Goal: Communication & Community: Share content

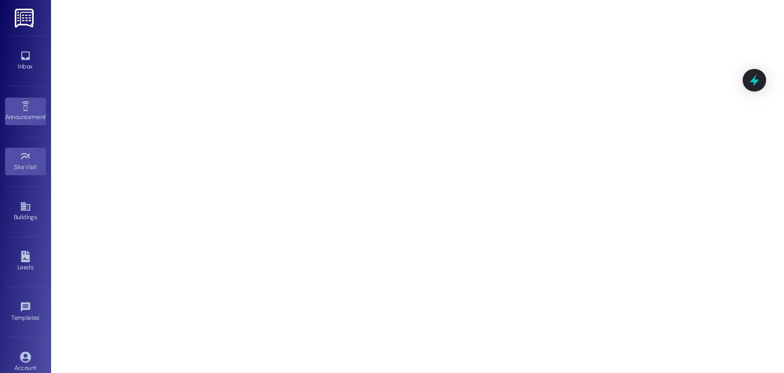
click at [37, 113] on div "Announcement •" at bounding box center [25, 117] width 51 height 10
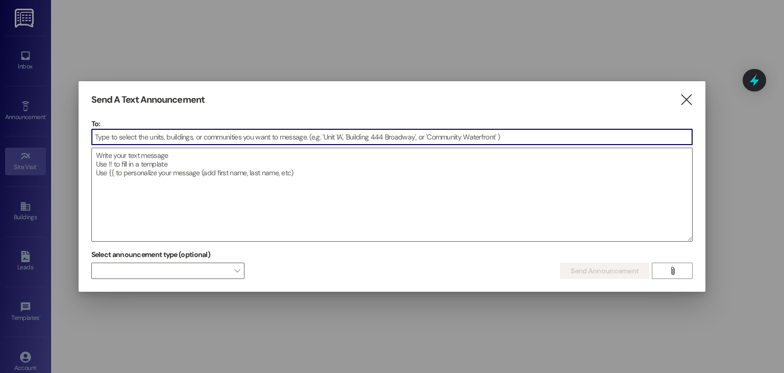
click at [133, 135] on input at bounding box center [392, 136] width 601 height 15
type input "S"
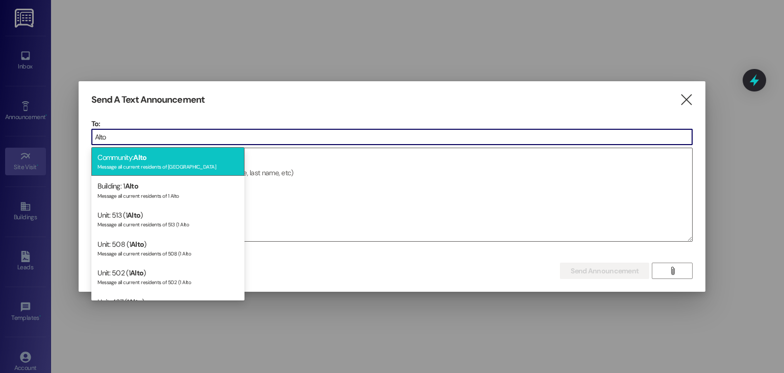
type input "Alto"
click at [146, 170] on div "Community: Alto Message all current residents of [GEOGRAPHIC_DATA]" at bounding box center [167, 161] width 153 height 29
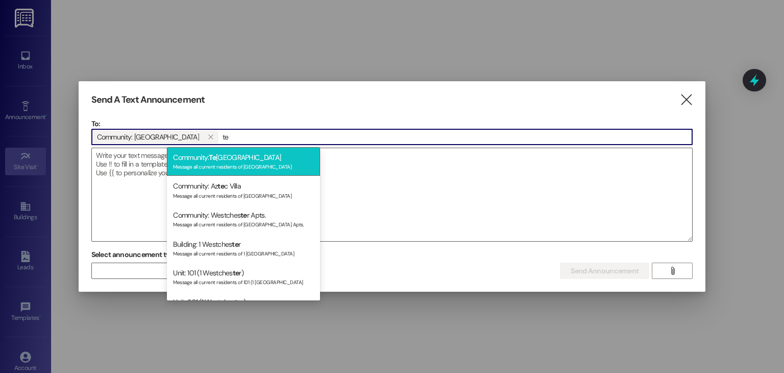
type input "te"
click at [252, 158] on div "Community: [GEOGRAPHIC_DATA] Message all current residents of [GEOGRAPHIC_DATA]" at bounding box center [243, 161] width 153 height 29
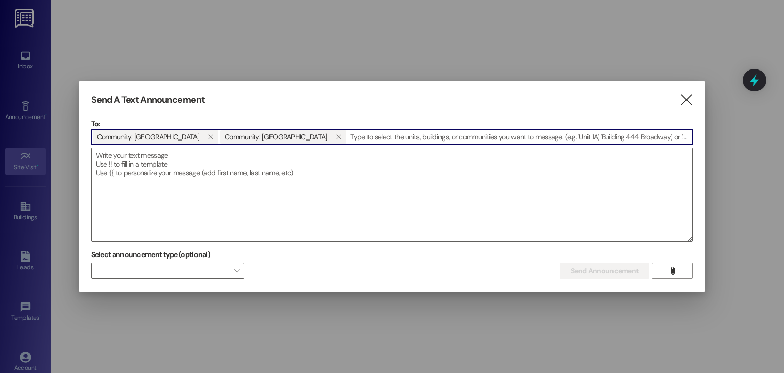
click at [347, 140] on input at bounding box center [519, 136] width 345 height 15
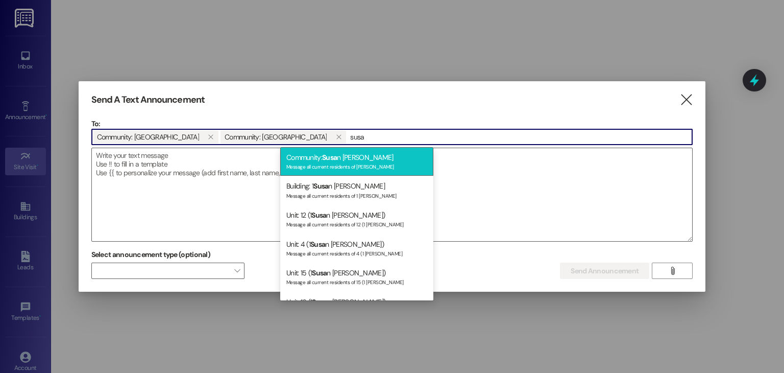
type input "susa"
click at [318, 155] on div "Community: [PERSON_NAME] Message all current residents of [PERSON_NAME]" at bounding box center [356, 161] width 153 height 29
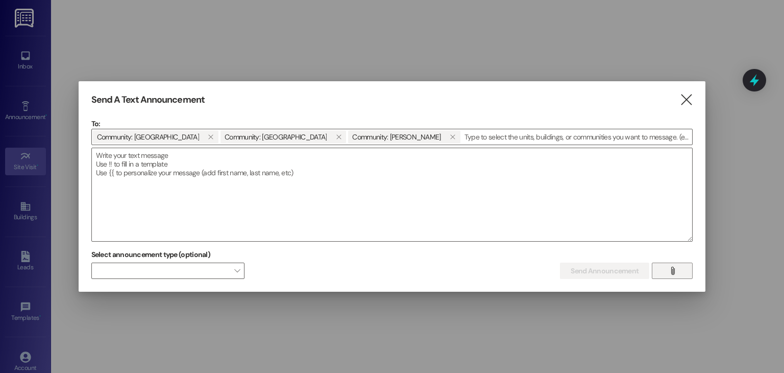
click at [684, 271] on button "" at bounding box center [672, 270] width 41 height 16
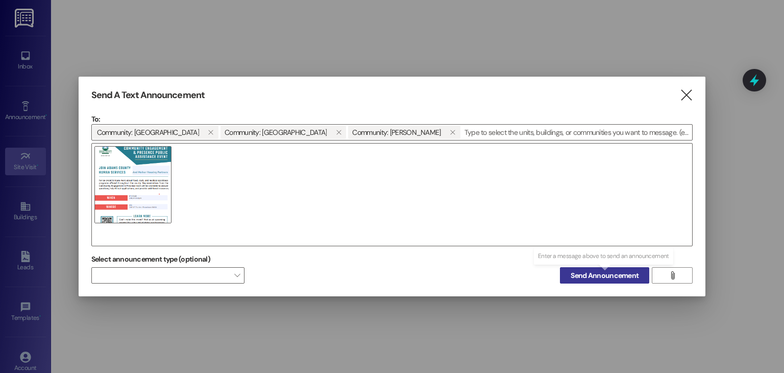
click at [632, 274] on span "Send Announcement" at bounding box center [605, 275] width 68 height 11
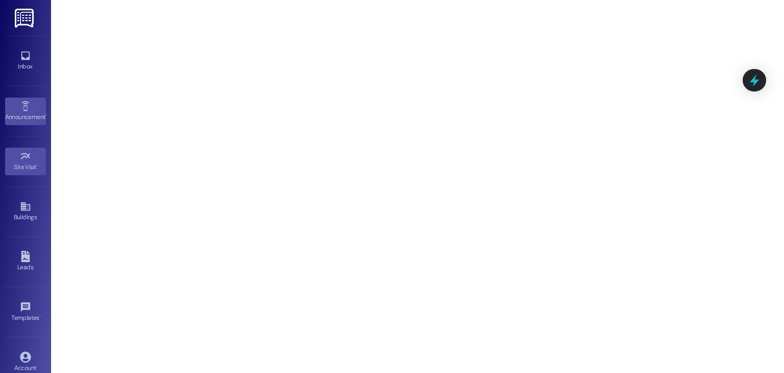
click at [24, 112] on div "Announcement •" at bounding box center [25, 117] width 51 height 10
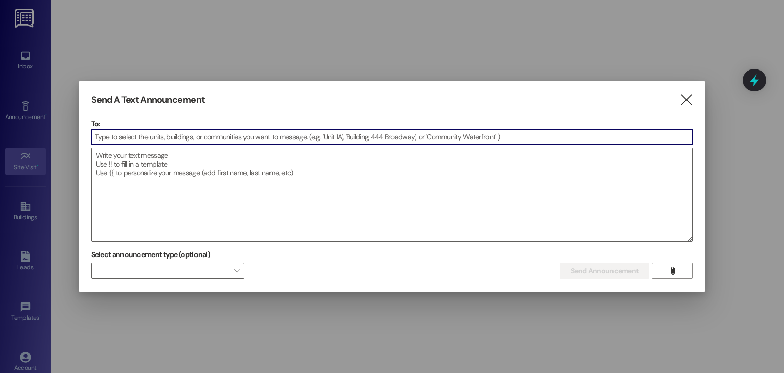
click at [197, 134] on input at bounding box center [392, 136] width 601 height 15
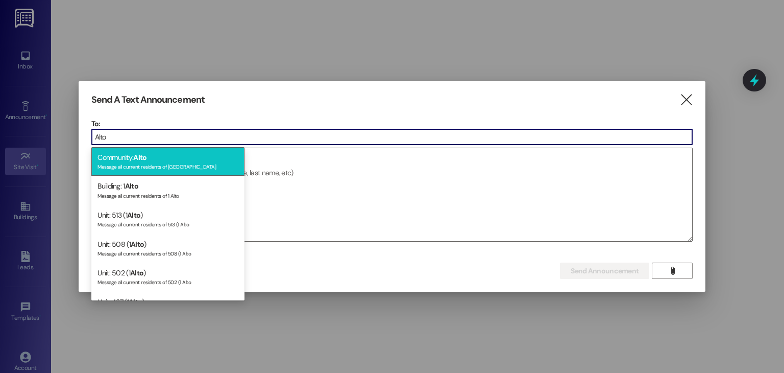
type input "Alto"
click at [190, 154] on div "Community: Alto Message all current residents of [GEOGRAPHIC_DATA]" at bounding box center [167, 161] width 153 height 29
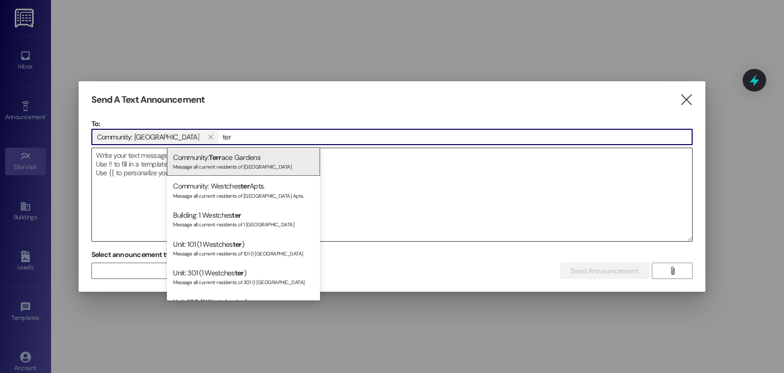
type input "ter"
click at [254, 167] on div "Message all current residents of [GEOGRAPHIC_DATA]" at bounding box center [243, 165] width 141 height 9
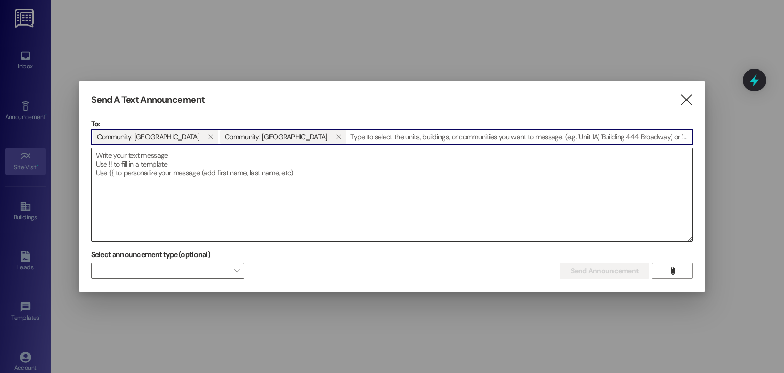
click at [254, 167] on textarea at bounding box center [392, 194] width 601 height 93
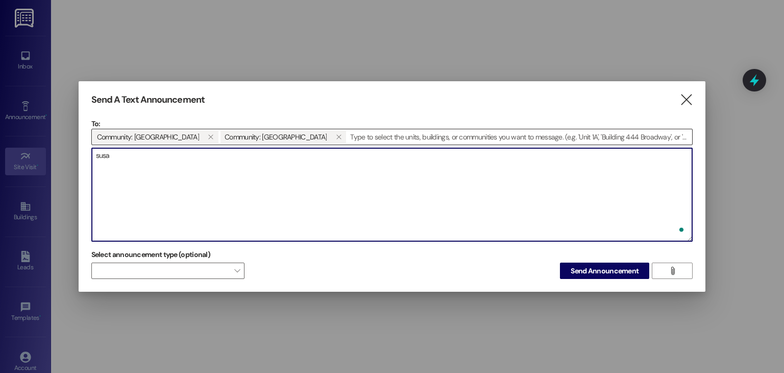
type textarea "susa"
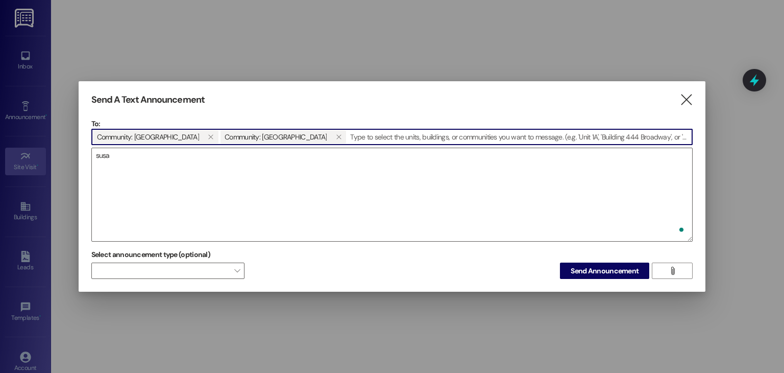
click at [347, 134] on input at bounding box center [519, 136] width 345 height 15
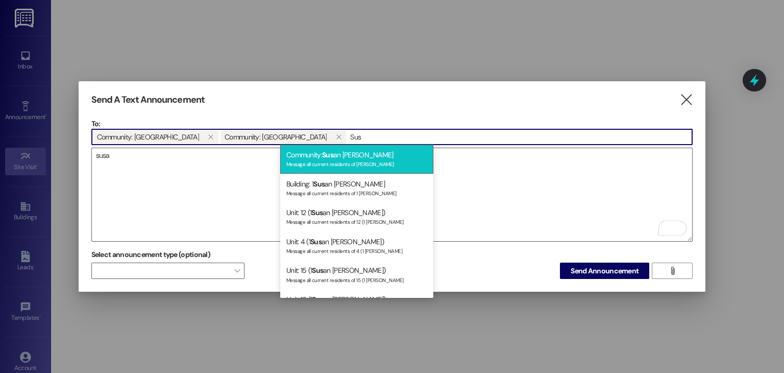
type input "Sus"
click at [313, 156] on div "Community: Sus an [PERSON_NAME] Message all current residents of [PERSON_NAME]" at bounding box center [356, 158] width 153 height 29
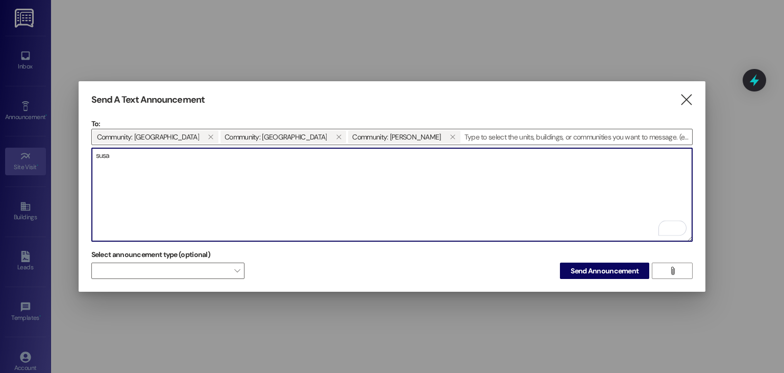
click at [145, 152] on textarea "susa" at bounding box center [392, 194] width 601 height 93
type textarea "s"
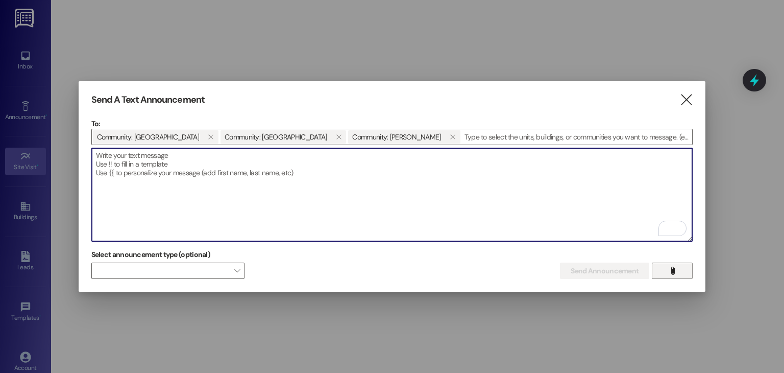
click at [665, 271] on button "" at bounding box center [672, 270] width 41 height 16
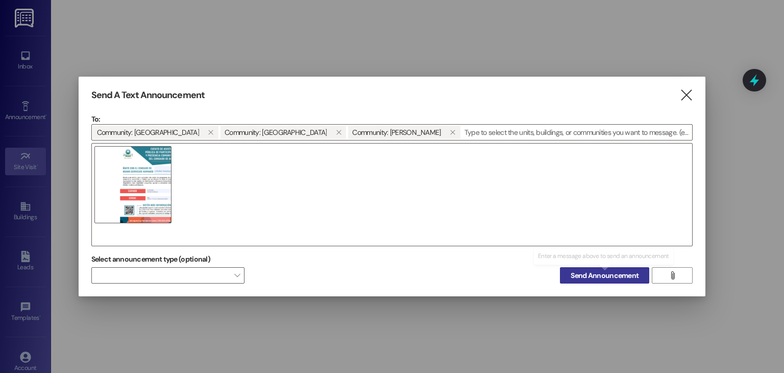
click at [637, 277] on span "Send Announcement" at bounding box center [605, 275] width 68 height 11
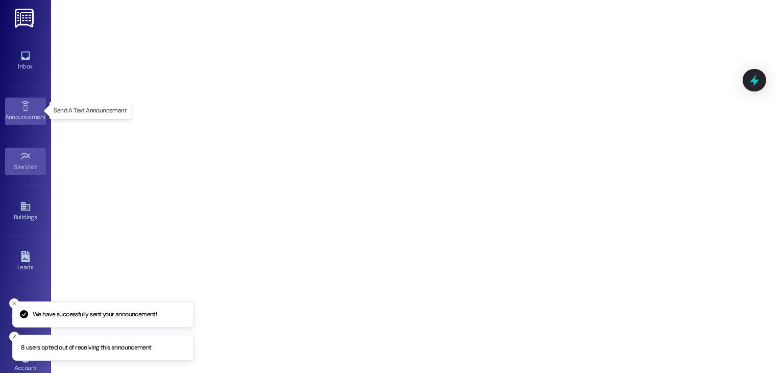
click at [31, 98] on link "Announcement •" at bounding box center [25, 111] width 41 height 28
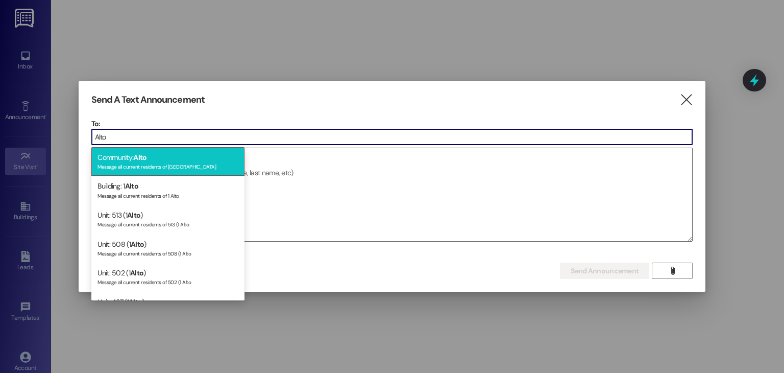
type input "Alto"
click at [203, 156] on div "Community: Alto Message all current residents of [GEOGRAPHIC_DATA]" at bounding box center [167, 161] width 153 height 29
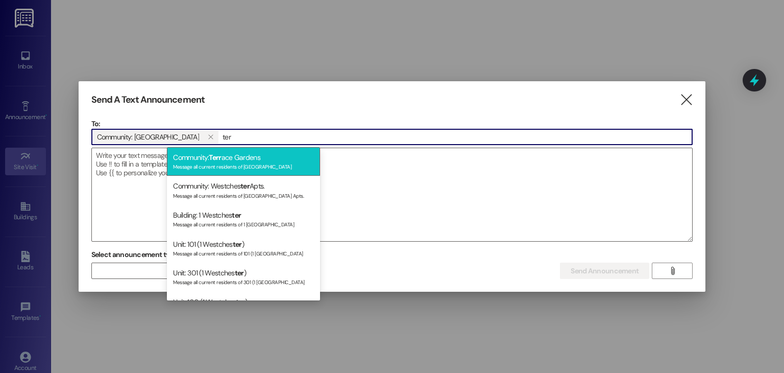
type input "ter"
click at [216, 159] on span "Terr" at bounding box center [215, 157] width 12 height 9
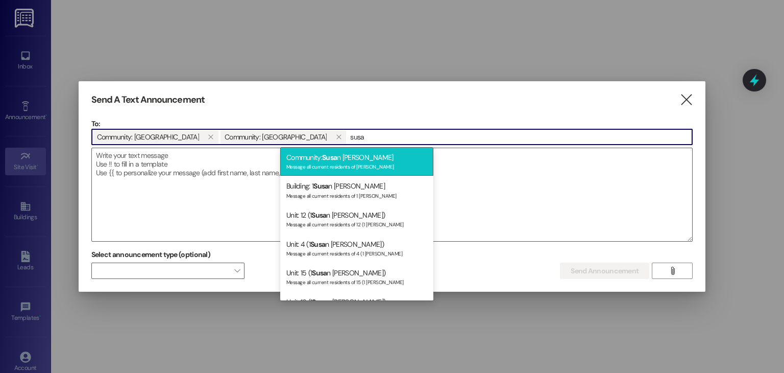
type input "susa"
click at [318, 166] on div "Message all current residents of [PERSON_NAME]" at bounding box center [356, 165] width 141 height 9
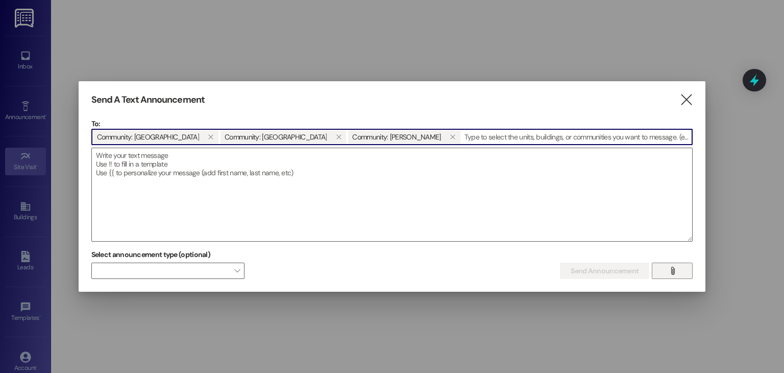
click at [659, 274] on button "" at bounding box center [672, 270] width 41 height 16
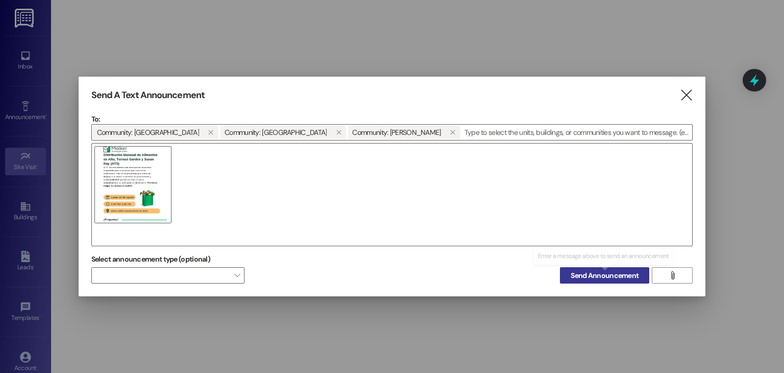
click at [628, 278] on span "Send Announcement" at bounding box center [605, 275] width 68 height 11
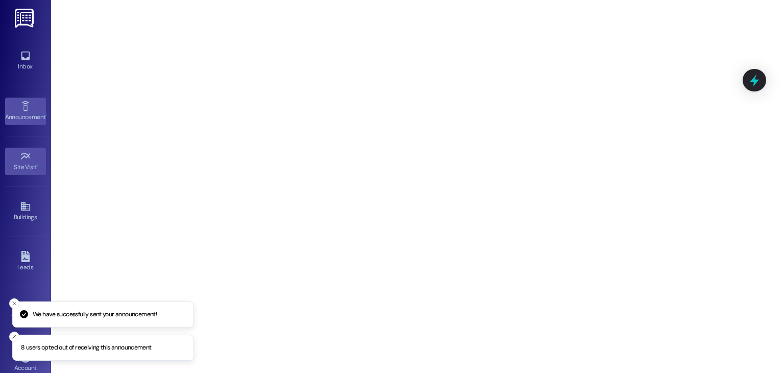
click at [17, 113] on div "Announcement •" at bounding box center [25, 117] width 51 height 10
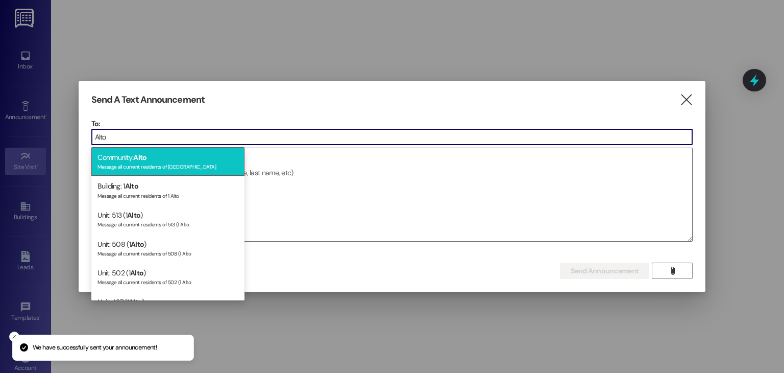
type input "Alto"
click at [158, 157] on div "Community: Alto Message all current residents of [GEOGRAPHIC_DATA]" at bounding box center [167, 161] width 153 height 29
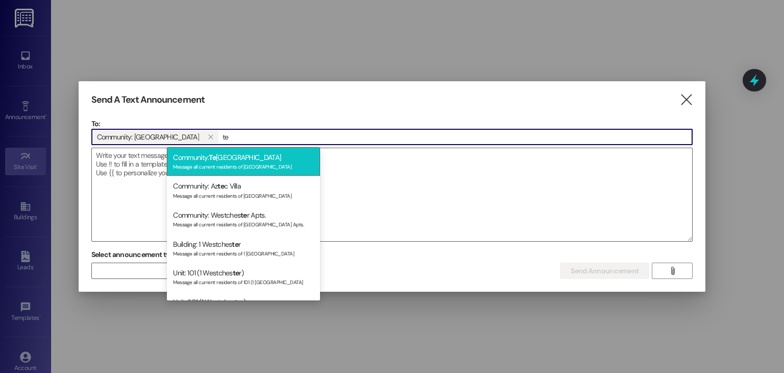
type input "te"
click at [226, 160] on div "Community: [GEOGRAPHIC_DATA] Message all current residents of [GEOGRAPHIC_DATA]" at bounding box center [243, 161] width 153 height 29
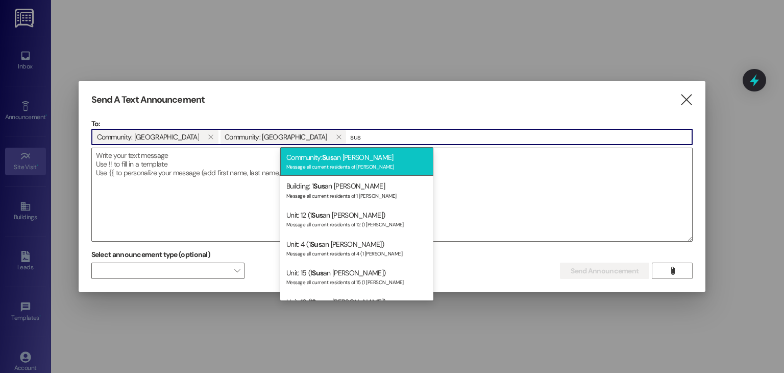
type input "sus"
click at [372, 155] on div "Community: Sus an [PERSON_NAME] Message all current residents of [PERSON_NAME]" at bounding box center [356, 161] width 153 height 29
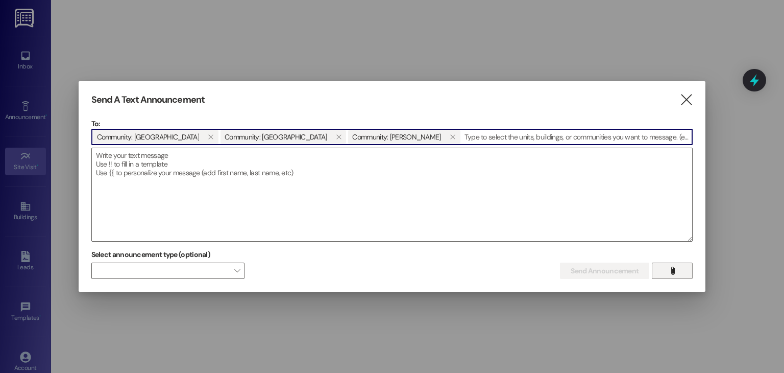
click at [681, 275] on button "" at bounding box center [672, 270] width 41 height 16
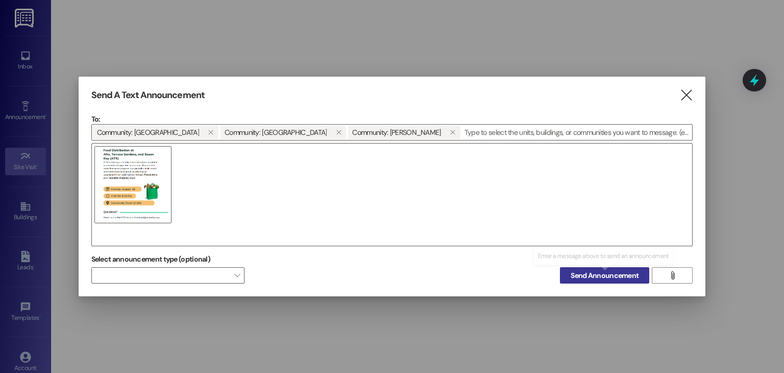
click at [617, 270] on span "Send Announcement" at bounding box center [605, 275] width 68 height 11
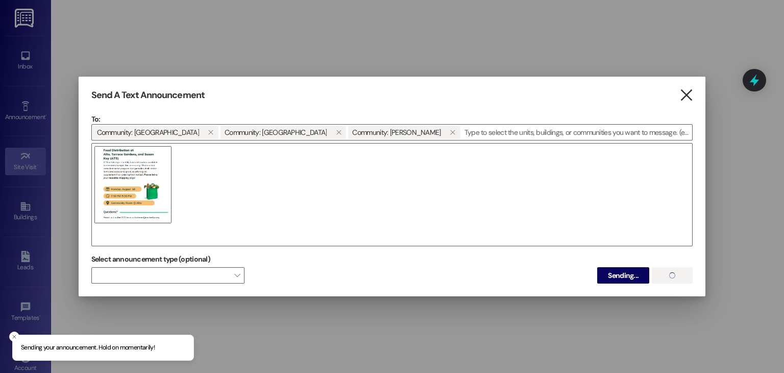
click at [688, 95] on icon "" at bounding box center [686, 95] width 14 height 11
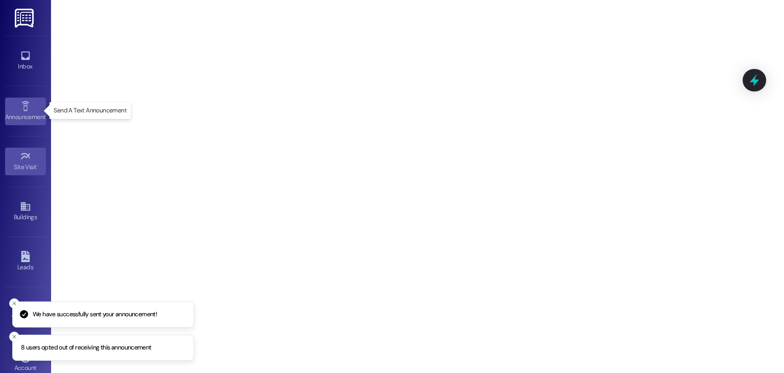
click at [31, 108] on link "Announcement •" at bounding box center [25, 111] width 41 height 28
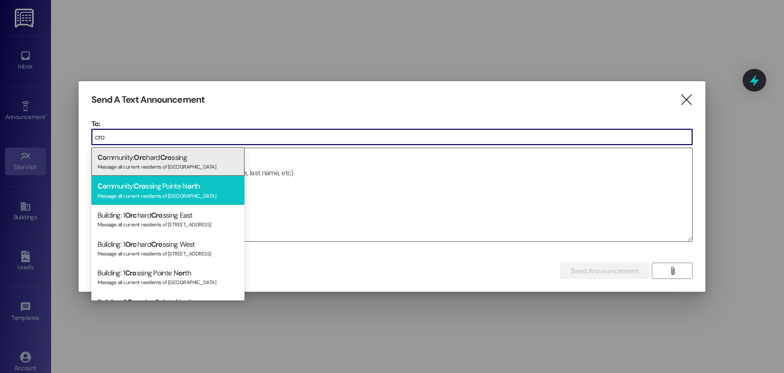
type input "cro"
click at [168, 183] on div "Co mmunity: Cro ssing Pointe N or th Message all current residents of [GEOGRAPH…" at bounding box center [167, 190] width 153 height 29
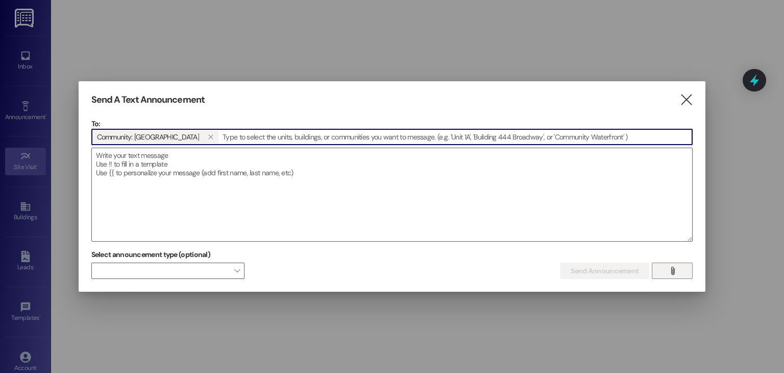
click at [663, 271] on button "" at bounding box center [672, 270] width 41 height 16
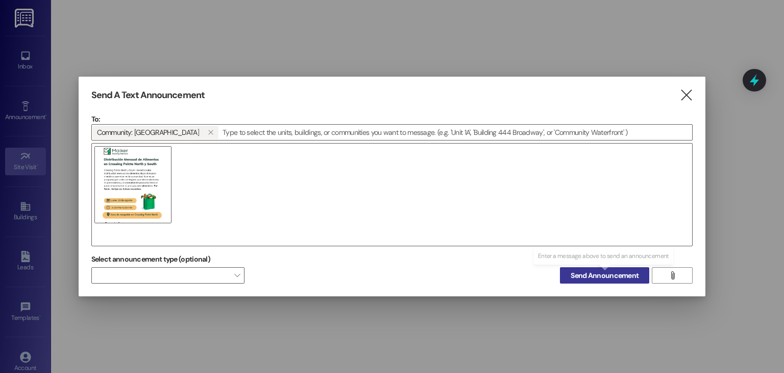
click at [621, 279] on span "Send Announcement" at bounding box center [605, 275] width 68 height 11
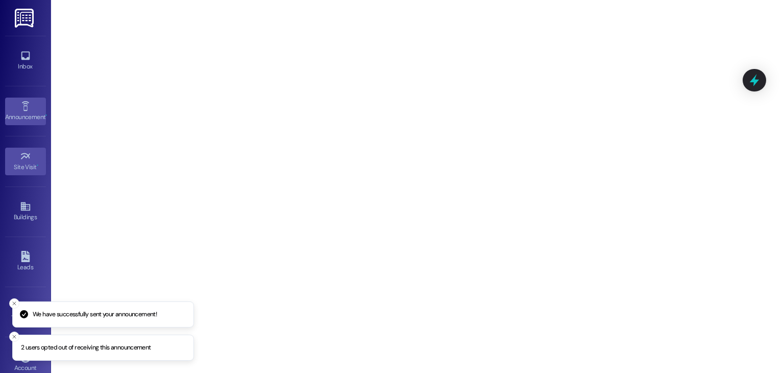
click at [26, 117] on div "Announcement •" at bounding box center [25, 117] width 51 height 10
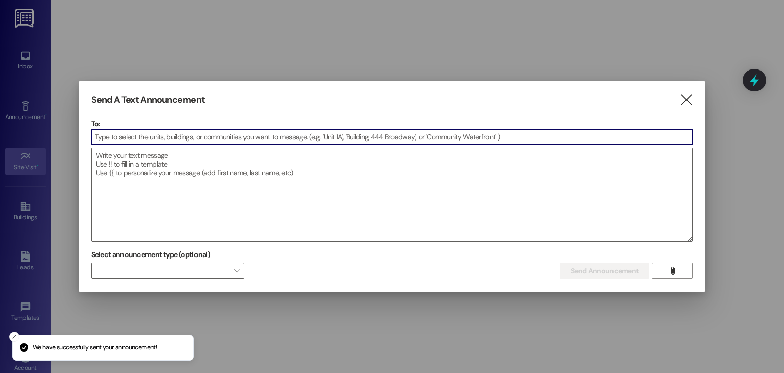
click at [131, 133] on input at bounding box center [392, 136] width 601 height 15
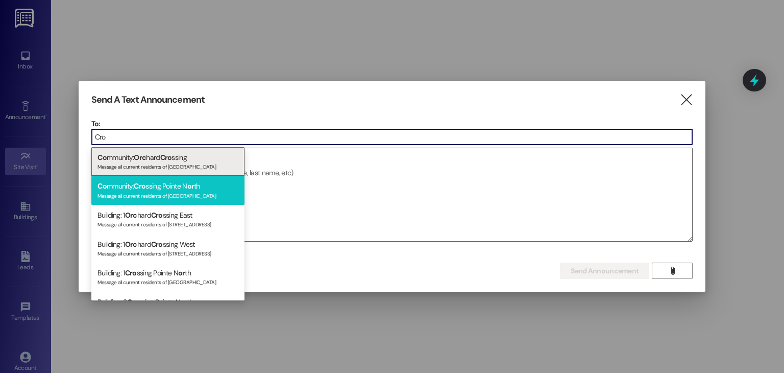
type input "Cro"
click at [161, 182] on div "Co mmunity: Cro ssing Pointe N or th Message all current residents of [GEOGRAPH…" at bounding box center [167, 190] width 153 height 29
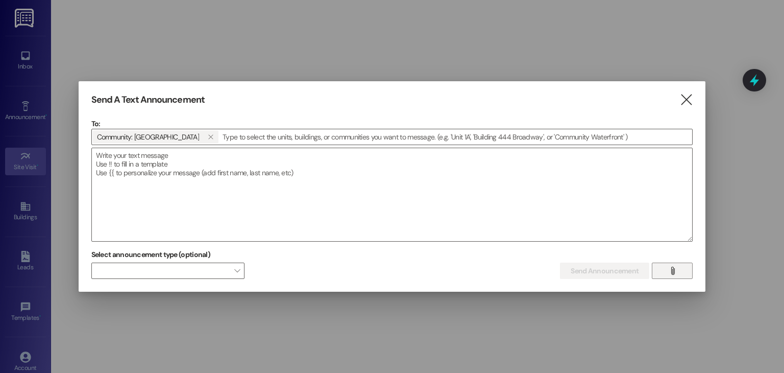
click at [665, 270] on button "" at bounding box center [672, 270] width 41 height 16
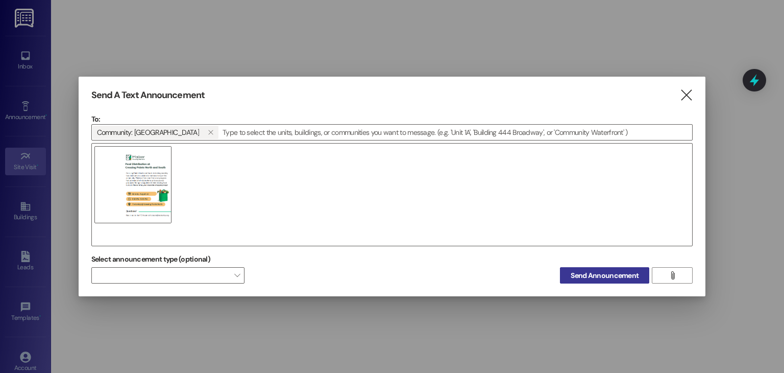
click at [619, 272] on span "Send Announcement" at bounding box center [605, 275] width 68 height 11
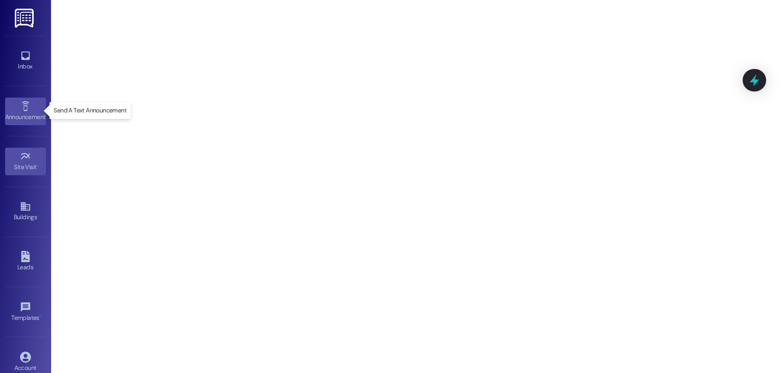
click at [16, 112] on div "Announcement •" at bounding box center [25, 117] width 51 height 10
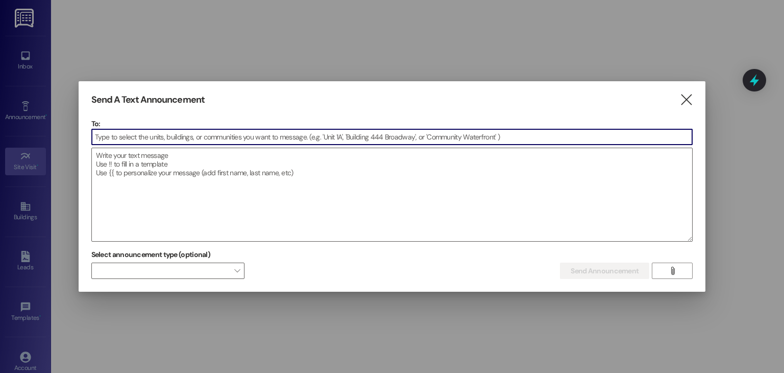
click at [170, 140] on input at bounding box center [392, 136] width 601 height 15
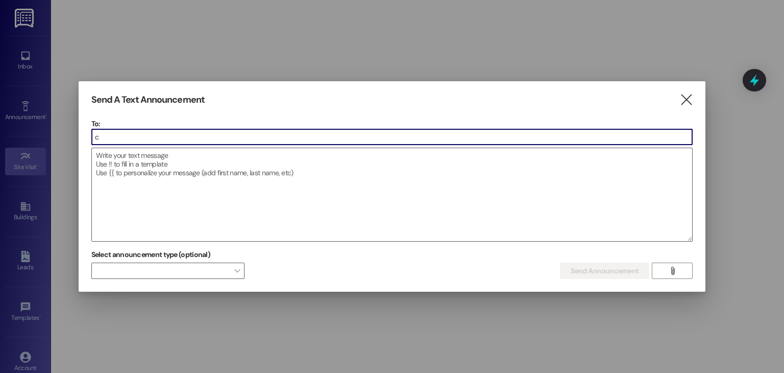
click at [170, 140] on input "c" at bounding box center [392, 136] width 601 height 15
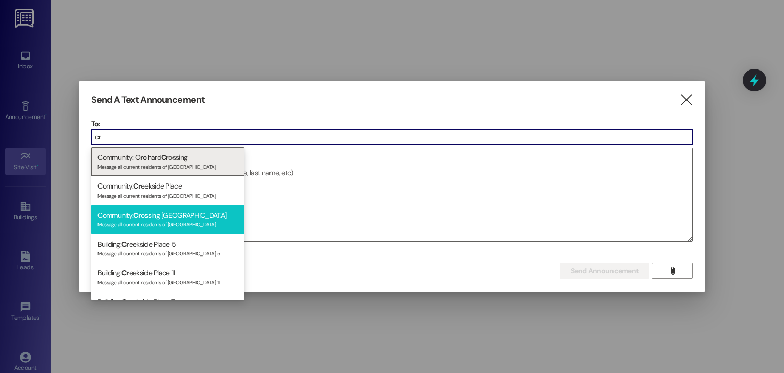
type input "cr"
click at [179, 213] on div "Community: [PERSON_NAME] [GEOGRAPHIC_DATA] Message all current residents of [GE…" at bounding box center [167, 219] width 153 height 29
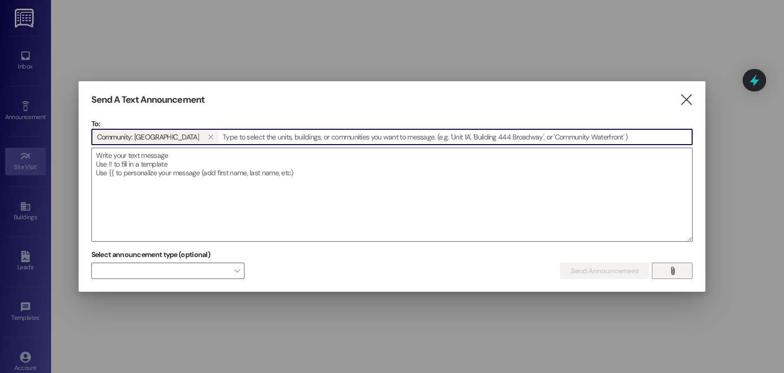
click at [672, 275] on span "" at bounding box center [672, 270] width 12 height 15
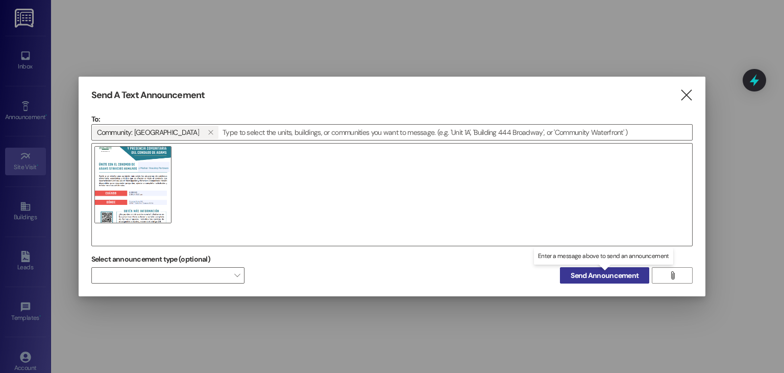
click at [625, 268] on button "Send Announcement" at bounding box center [604, 275] width 89 height 16
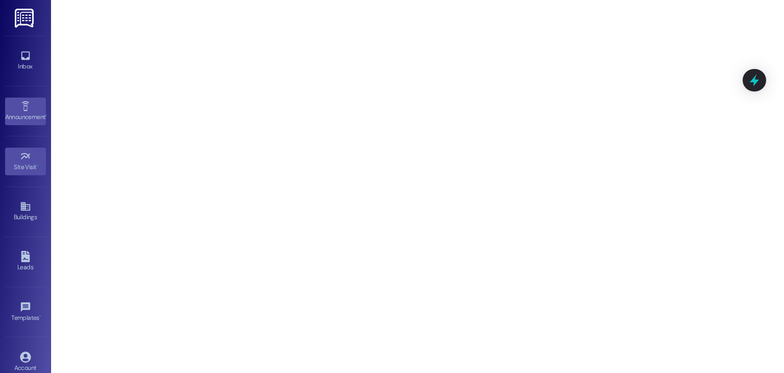
click at [27, 115] on div "Announcement •" at bounding box center [25, 117] width 51 height 10
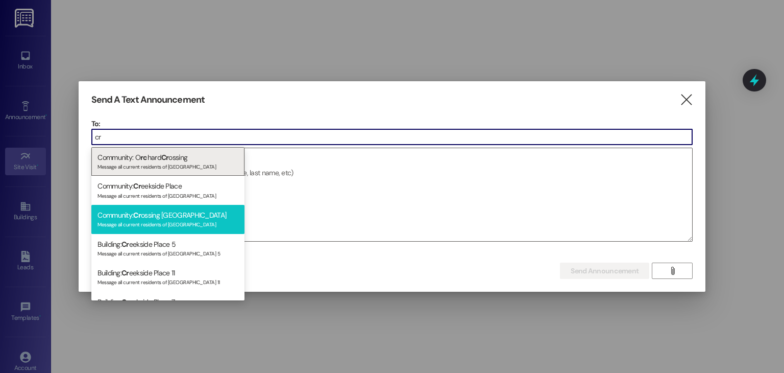
type input "cr"
click at [153, 209] on div "Community: [PERSON_NAME] [GEOGRAPHIC_DATA] Message all current residents of [GE…" at bounding box center [167, 219] width 153 height 29
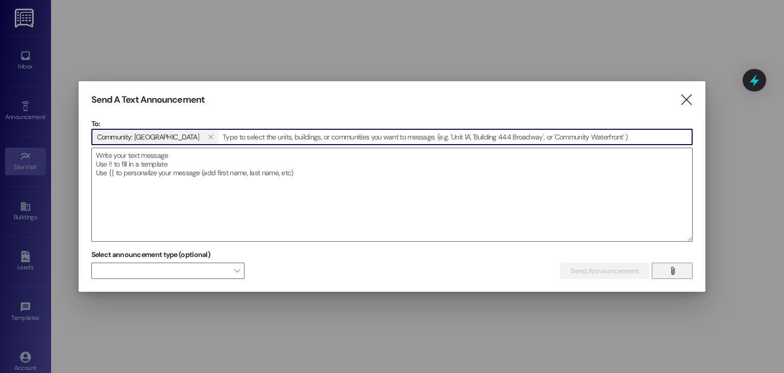
click at [665, 275] on button "" at bounding box center [672, 270] width 41 height 16
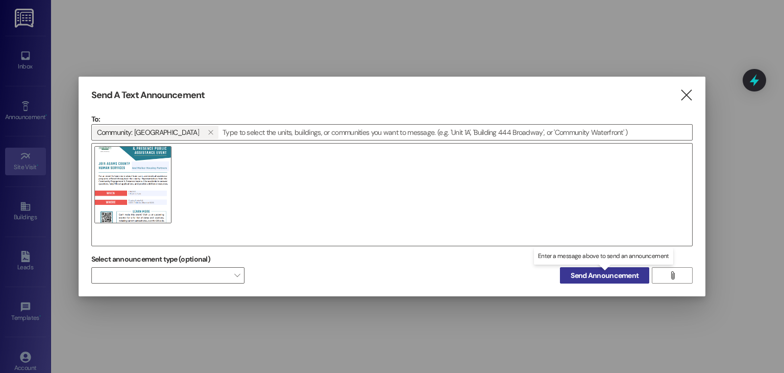
click at [626, 268] on button "Send Announcement" at bounding box center [604, 275] width 89 height 16
